Goal: Information Seeking & Learning: Check status

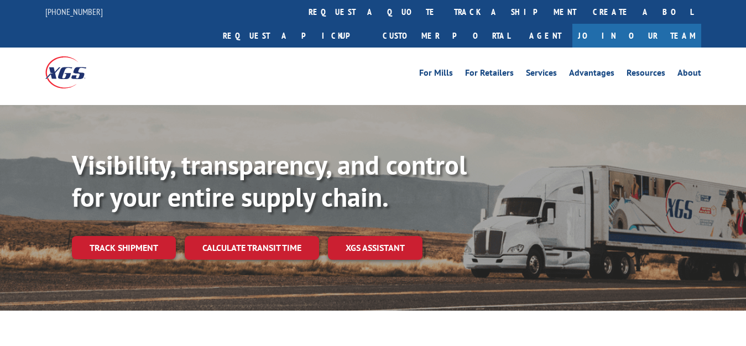
scroll to position [56, 0]
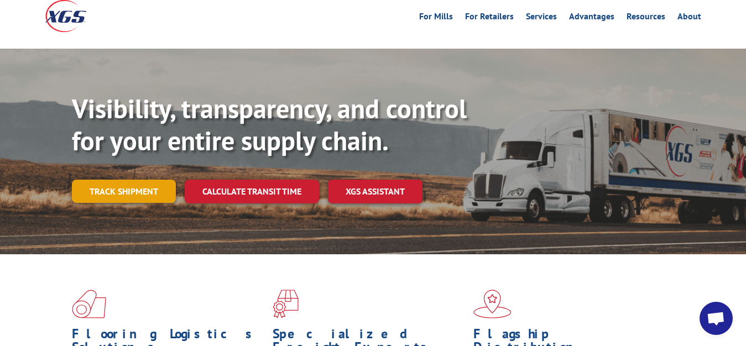
click at [122, 180] on link "Track shipment" at bounding box center [124, 191] width 104 height 23
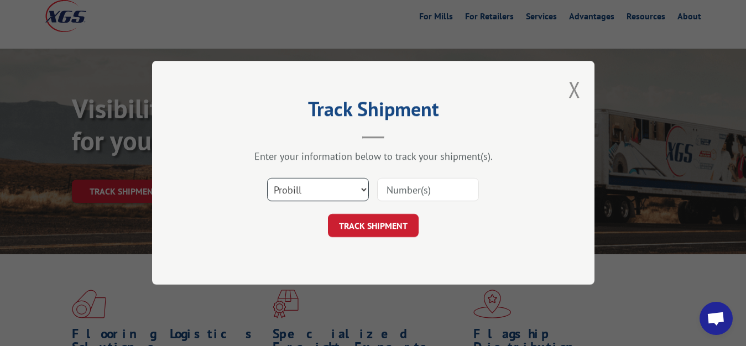
click at [267, 179] on select "Select category... Probill BOL PO" at bounding box center [318, 190] width 102 height 23
select select "bol"
click option "BOL" at bounding box center [0, 0] width 0 height 0
click at [398, 180] on input at bounding box center [428, 190] width 102 height 23
type input "7050303"
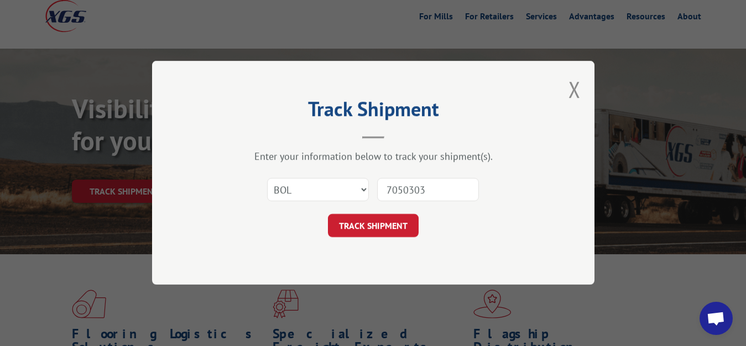
click button "TRACK SHIPMENT" at bounding box center [373, 226] width 91 height 23
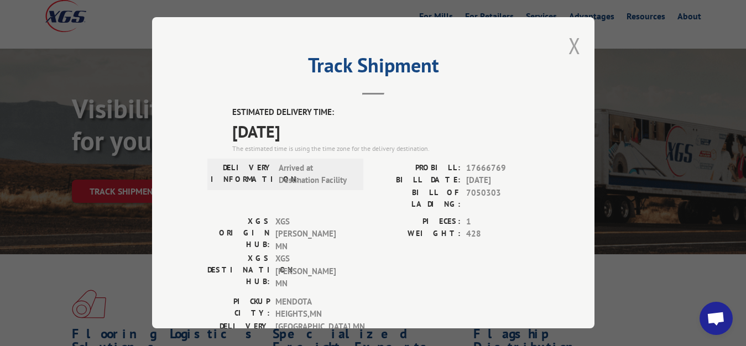
click at [569, 43] on button "Close modal" at bounding box center [575, 45] width 12 height 29
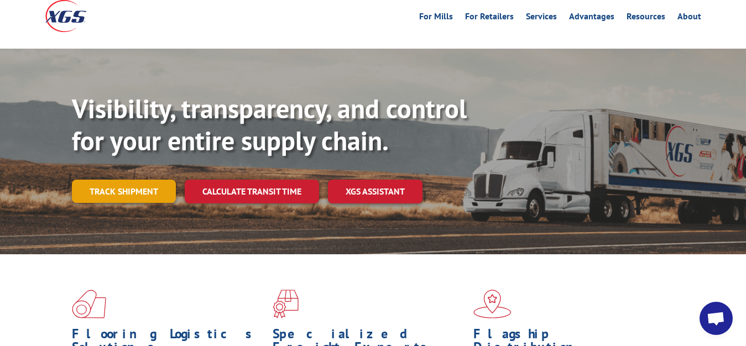
click at [120, 180] on link "Track shipment" at bounding box center [124, 191] width 104 height 23
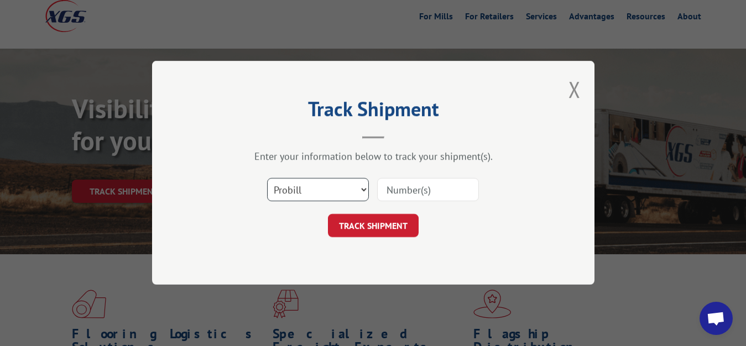
click at [267, 179] on select "Select category... Probill BOL PO" at bounding box center [318, 190] width 102 height 23
select select "bol"
click option "BOL" at bounding box center [0, 0] width 0 height 0
drag, startPoint x: 405, startPoint y: 195, endPoint x: 427, endPoint y: 122, distance: 76.1
click at [408, 192] on input at bounding box center [428, 190] width 102 height 23
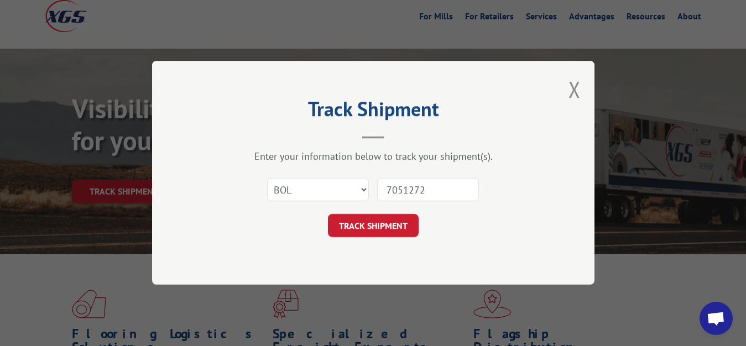
type input "7051272"
click button "TRACK SHIPMENT" at bounding box center [373, 226] width 91 height 23
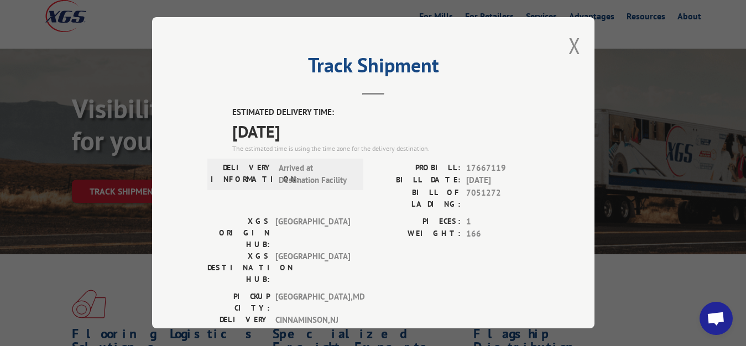
drag, startPoint x: 566, startPoint y: 44, endPoint x: 560, endPoint y: 50, distance: 9.0
click at [569, 44] on button "Close modal" at bounding box center [575, 45] width 12 height 29
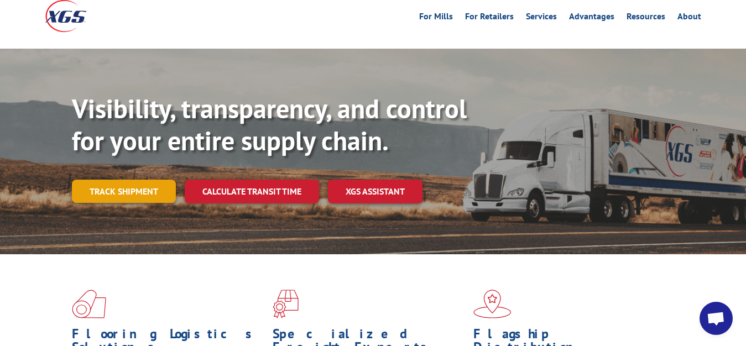
click at [122, 180] on link "Track shipment" at bounding box center [124, 191] width 104 height 23
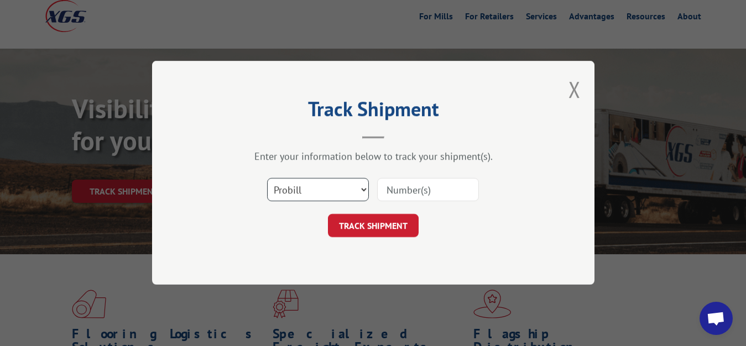
click at [267, 179] on select "Select category... Probill BOL PO" at bounding box center [318, 190] width 102 height 23
click option "Probill" at bounding box center [0, 0] width 0 height 0
click at [267, 179] on select "Select category... Probill BOL PO" at bounding box center [318, 190] width 102 height 23
select select "bol"
click option "BOL" at bounding box center [0, 0] width 0 height 0
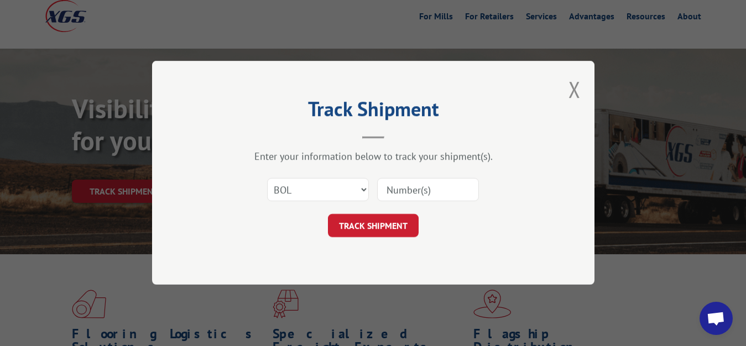
drag, startPoint x: 395, startPoint y: 197, endPoint x: 419, endPoint y: 130, distance: 71.0
click at [399, 191] on input at bounding box center [428, 190] width 102 height 23
type input "7051273"
click button "TRACK SHIPMENT" at bounding box center [373, 226] width 91 height 23
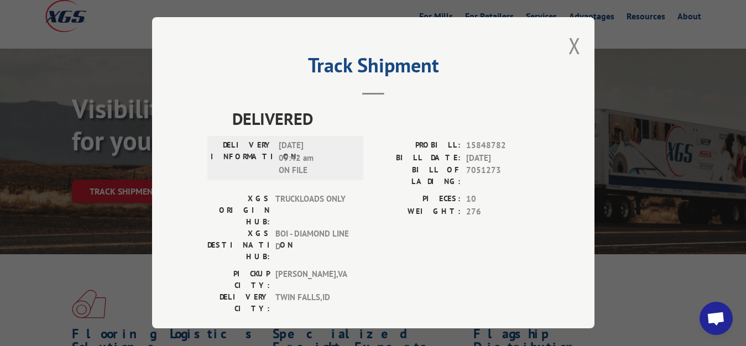
drag, startPoint x: 561, startPoint y: 44, endPoint x: 376, endPoint y: 163, distance: 219.4
click at [569, 49] on button "Close modal" at bounding box center [575, 45] width 12 height 29
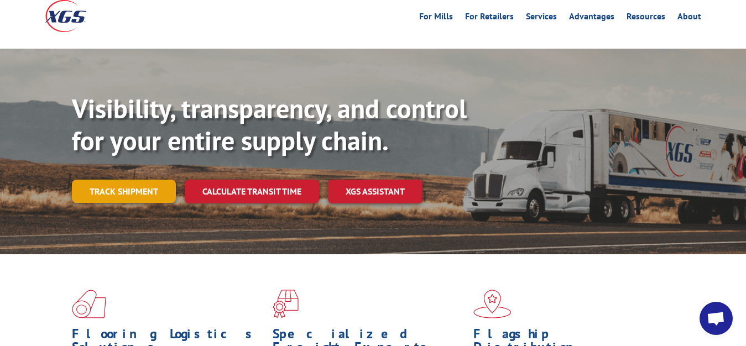
click at [120, 180] on link "Track shipment" at bounding box center [124, 191] width 104 height 23
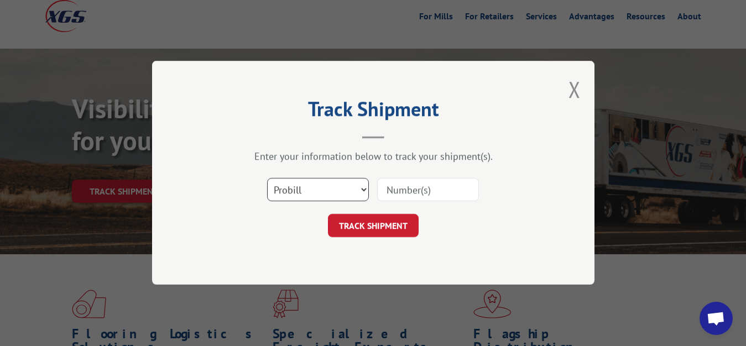
click at [267, 179] on select "Select category... Probill BOL PO" at bounding box center [318, 190] width 102 height 23
select select "bol"
click option "BOL" at bounding box center [0, 0] width 0 height 0
drag, startPoint x: 428, startPoint y: 182, endPoint x: 430, endPoint y: 140, distance: 41.5
click at [428, 179] on input at bounding box center [428, 190] width 102 height 23
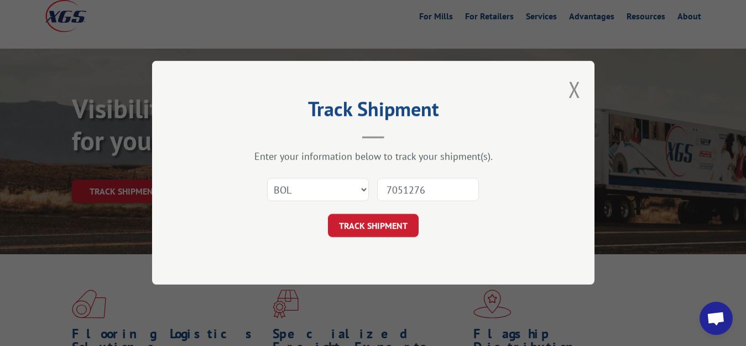
type input "7051276"
click button "TRACK SHIPMENT" at bounding box center [373, 226] width 91 height 23
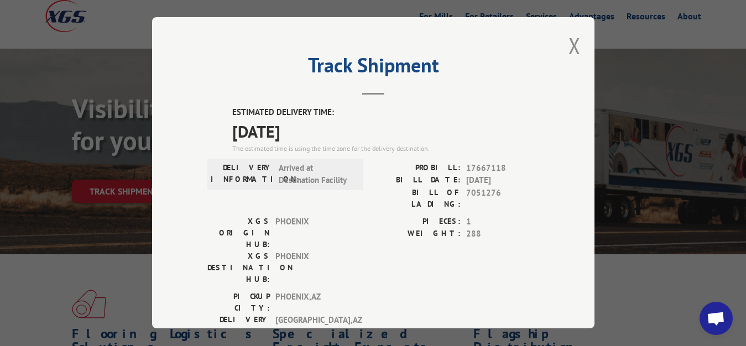
drag, startPoint x: 565, startPoint y: 43, endPoint x: 554, endPoint y: 51, distance: 14.2
click at [569, 46] on button "Close modal" at bounding box center [575, 45] width 12 height 29
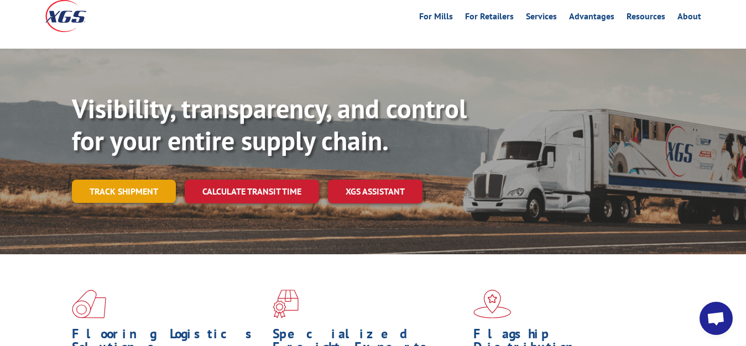
click at [121, 180] on link "Track shipment" at bounding box center [124, 191] width 104 height 23
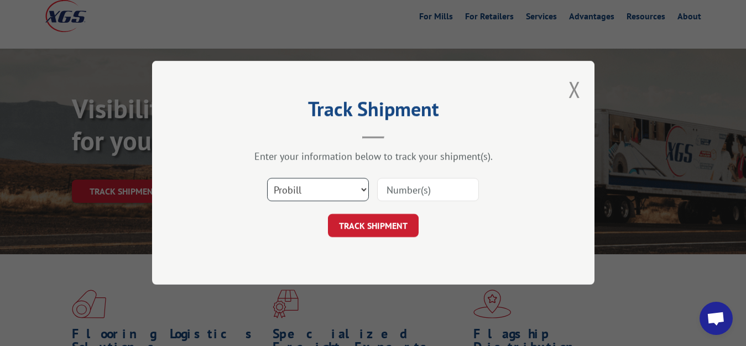
click at [267, 179] on select "Select category... Probill BOL PO" at bounding box center [318, 190] width 102 height 23
select select "bol"
click option "BOL" at bounding box center [0, 0] width 0 height 0
drag, startPoint x: 425, startPoint y: 184, endPoint x: 426, endPoint y: 169, distance: 15.0
click at [425, 182] on input at bounding box center [428, 190] width 102 height 23
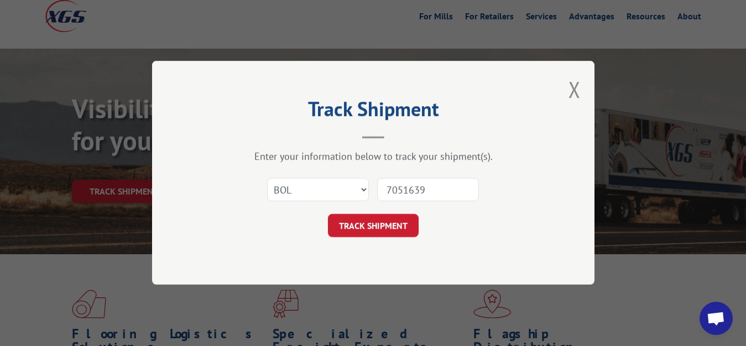
type input "7051639"
click button "TRACK SHIPMENT" at bounding box center [373, 226] width 91 height 23
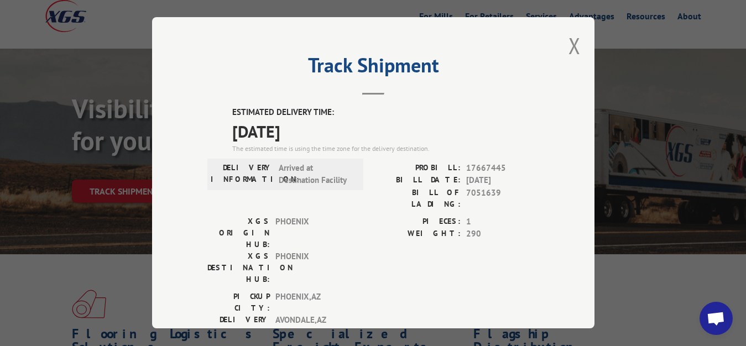
drag, startPoint x: 565, startPoint y: 41, endPoint x: 547, endPoint y: 66, distance: 30.4
click at [569, 45] on button "Close modal" at bounding box center [575, 45] width 12 height 29
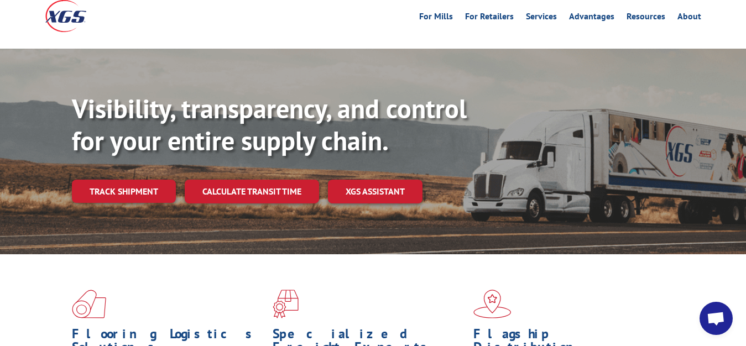
click at [100, 179] on div "Visibility, transparency, and control for your entire supply chain. Track shipm…" at bounding box center [409, 170] width 674 height 154
click at [117, 180] on link "Track shipment" at bounding box center [124, 191] width 104 height 23
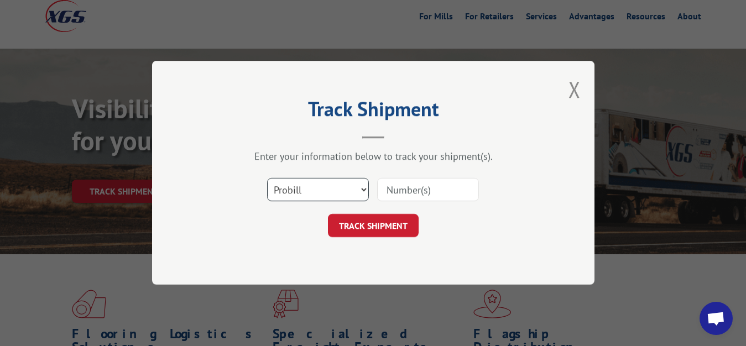
click at [267, 179] on select "Select category... Probill BOL PO" at bounding box center [318, 190] width 102 height 23
select select "bol"
click option "BOL" at bounding box center [0, 0] width 0 height 0
drag, startPoint x: 397, startPoint y: 187, endPoint x: 399, endPoint y: 159, distance: 28.3
click at [397, 185] on input at bounding box center [428, 190] width 102 height 23
